Goal: Task Accomplishment & Management: Use online tool/utility

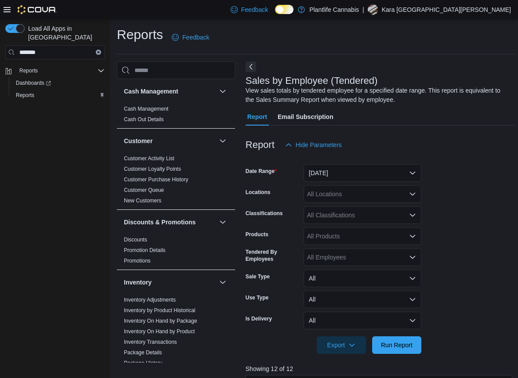
scroll to position [307, 0]
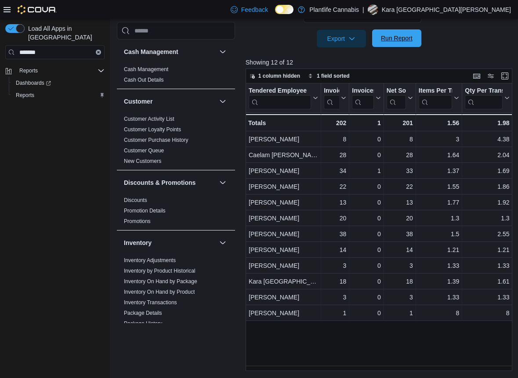
click at [397, 37] on span "Run Report" at bounding box center [397, 38] width 32 height 9
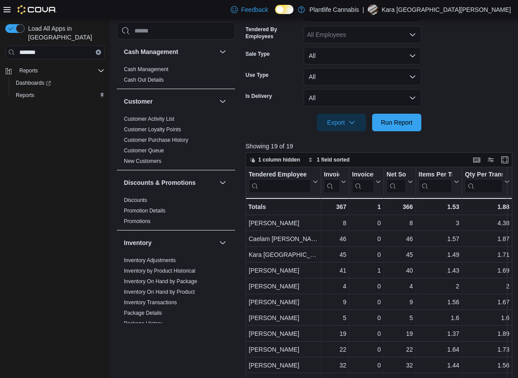
scroll to position [127, 0]
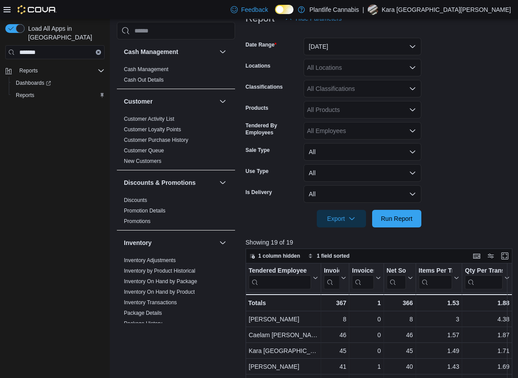
click at [364, 71] on div "All Locations" at bounding box center [363, 68] width 118 height 18
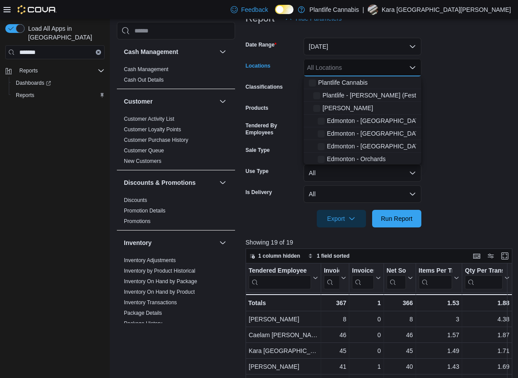
type input "*"
click at [442, 84] on form "Date Range [DATE] Locations All Locations Combo box. Selected. Combo box input.…" at bounding box center [380, 127] width 269 height 200
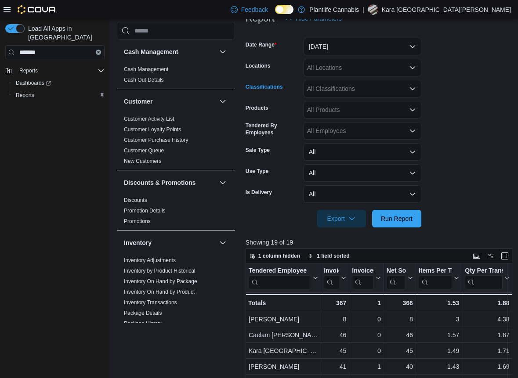
click at [361, 90] on div "All Classifications" at bounding box center [363, 89] width 118 height 18
type input "**"
click at [353, 105] on span "Accessory Group" at bounding box center [346, 103] width 47 height 9
click at [387, 218] on span "Run Report" at bounding box center [397, 218] width 32 height 9
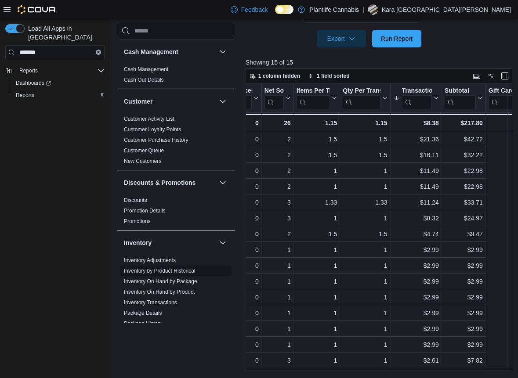
scroll to position [2, 0]
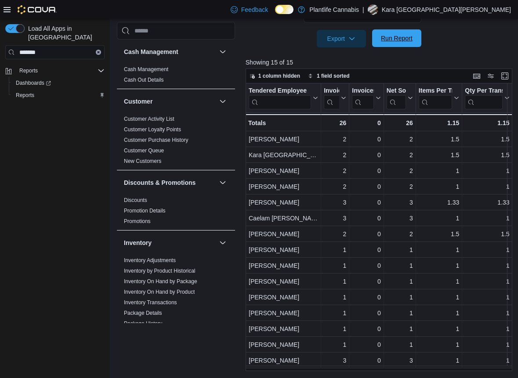
click at [385, 36] on span "Run Report" at bounding box center [397, 38] width 32 height 9
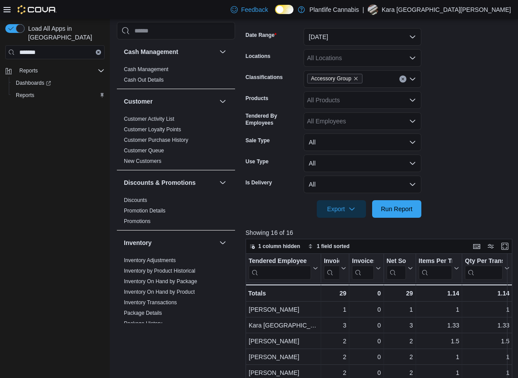
scroll to position [136, 0]
click at [359, 77] on icon "Remove Accessory Group from selection in this group" at bounding box center [355, 78] width 5 height 5
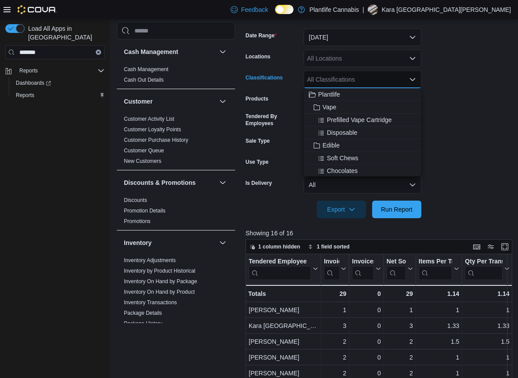
click at [459, 212] on form "Date Range [DATE] Locations All Locations Classifications All Classifications C…" at bounding box center [380, 118] width 269 height 200
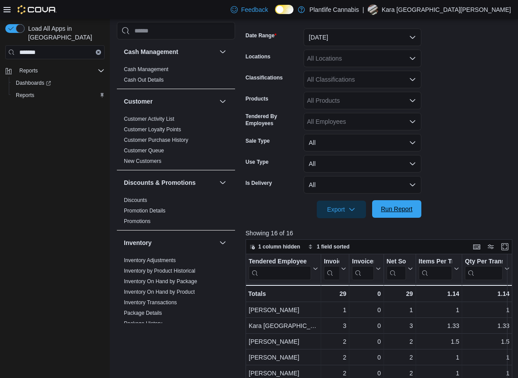
click at [393, 211] on span "Run Report" at bounding box center [397, 209] width 32 height 9
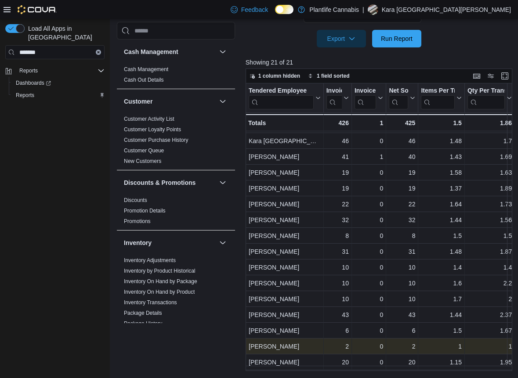
scroll to position [45, 0]
